Goal: Task Accomplishment & Management: Use online tool/utility

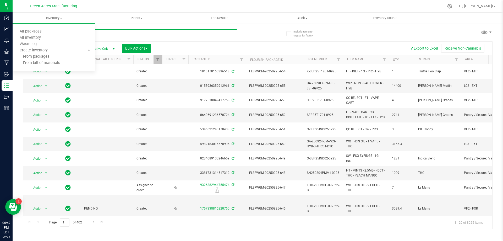
click at [147, 33] on input "text" at bounding box center [130, 33] width 214 height 8
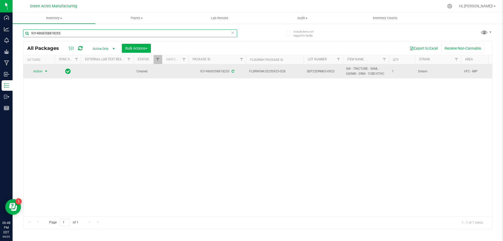
type input "9314968358818255"
click at [38, 75] on span "Action" at bounding box center [36, 71] width 14 height 7
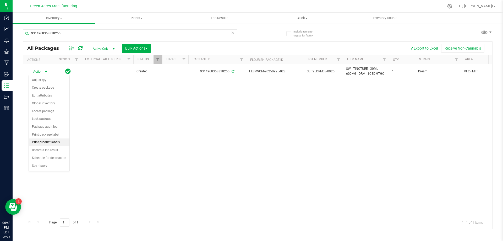
click at [59, 143] on li "Print product labels" at bounding box center [49, 142] width 41 height 8
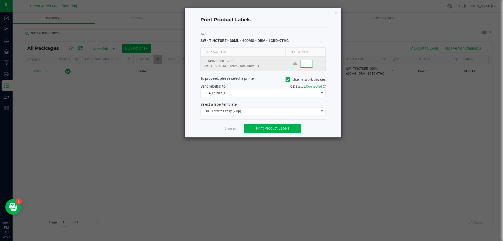
click at [304, 64] on input "1" at bounding box center [307, 63] width 12 height 7
type input "150"
click at [265, 97] on div "Item SW - TINCTURE - 30ML - 600MG - DRM - 1CBD-9THC Package | Lot Qty to Print …" at bounding box center [263, 73] width 125 height 91
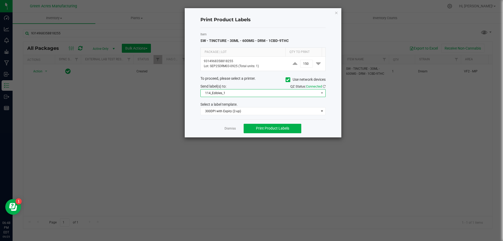
click at [267, 91] on span "114_Edibles_1" at bounding box center [260, 92] width 118 height 7
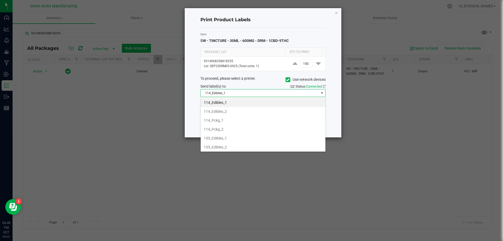
scroll to position [8, 125]
click at [241, 129] on li "114_Pckg_2" at bounding box center [263, 129] width 125 height 9
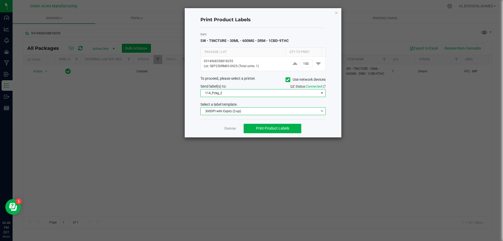
click at [259, 112] on span "300DPI with Expiry (2-up)" at bounding box center [260, 110] width 118 height 7
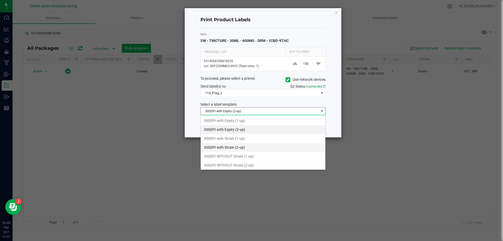
click at [235, 144] on li "300DPI with Strain (2-up)" at bounding box center [263, 147] width 125 height 9
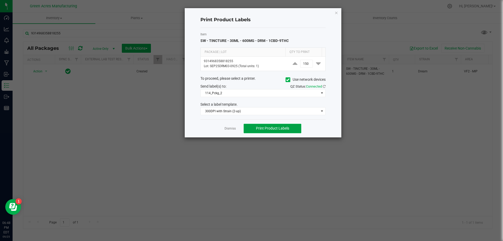
click at [275, 126] on span "Print Product Labels" at bounding box center [272, 128] width 33 height 4
click at [226, 93] on span "114_Pckg_2" at bounding box center [260, 92] width 118 height 7
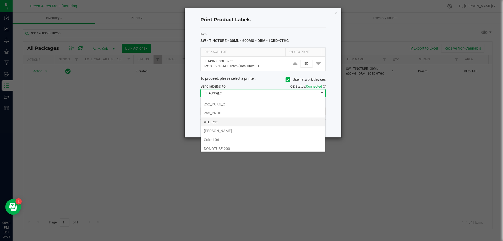
scroll to position [52, 0]
click at [246, 126] on li "252_PCKG_2" at bounding box center [263, 130] width 125 height 9
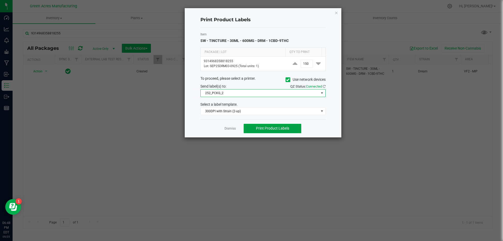
click at [256, 127] on button "Print Product Labels" at bounding box center [273, 128] width 58 height 9
click at [232, 130] on link "Dismiss" at bounding box center [230, 128] width 11 height 4
